Goal: Transaction & Acquisition: Purchase product/service

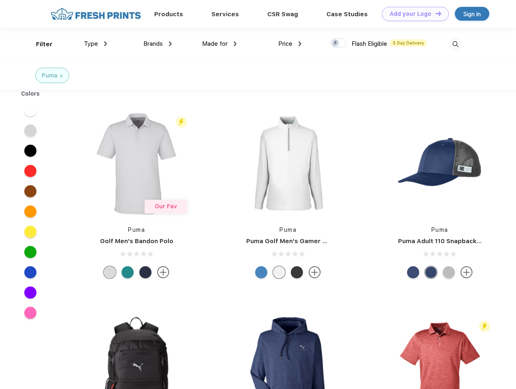
click at [413, 14] on link "Add your Logo Design Tool" at bounding box center [415, 14] width 67 height 14
click at [0, 0] on div "Design Tool" at bounding box center [0, 0] width 0 height 0
click at [435, 13] on link "Add your Logo Design Tool" at bounding box center [415, 14] width 67 height 14
click at [39, 44] on div "Filter" at bounding box center [44, 44] width 17 height 9
click at [96, 44] on span "Type" at bounding box center [91, 43] width 14 height 7
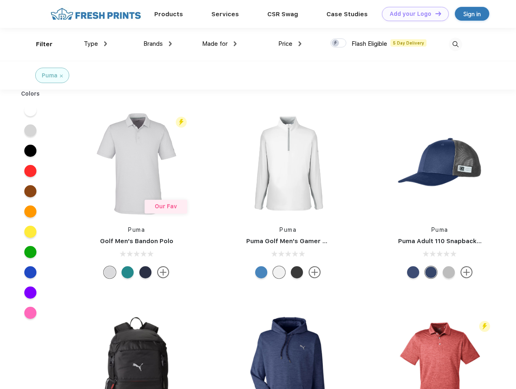
click at [158, 44] on span "Brands" at bounding box center [152, 43] width 19 height 7
click at [220, 44] on span "Made for" at bounding box center [215, 43] width 26 height 7
click at [290, 44] on span "Price" at bounding box center [285, 43] width 14 height 7
click at [339, 43] on div at bounding box center [339, 43] width 16 height 9
click at [336, 43] on input "checkbox" at bounding box center [333, 40] width 5 height 5
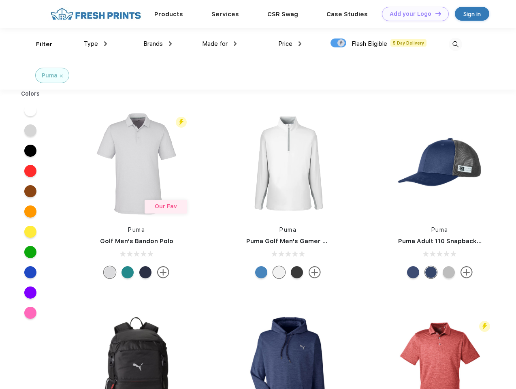
click at [456, 44] on img at bounding box center [455, 44] width 13 height 13
